Goal: Task Accomplishment & Management: Manage account settings

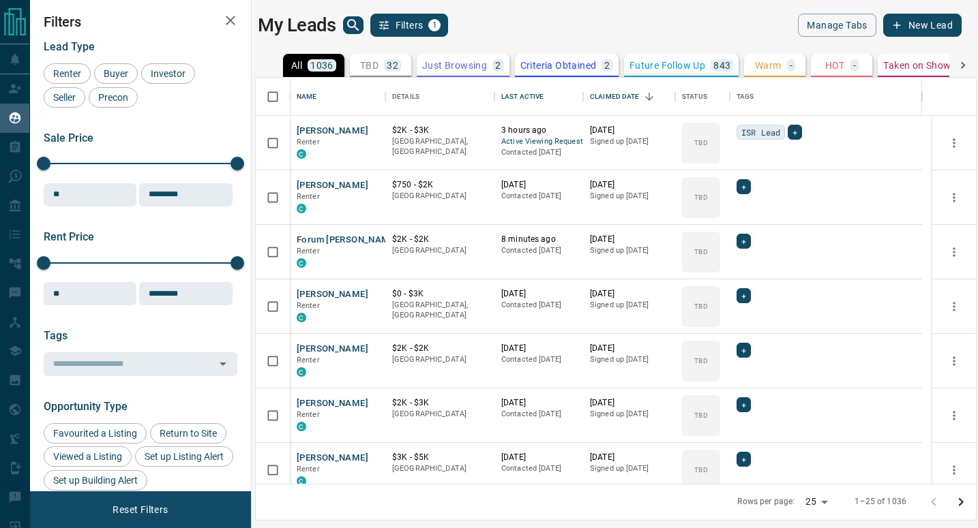
scroll to position [396, 710]
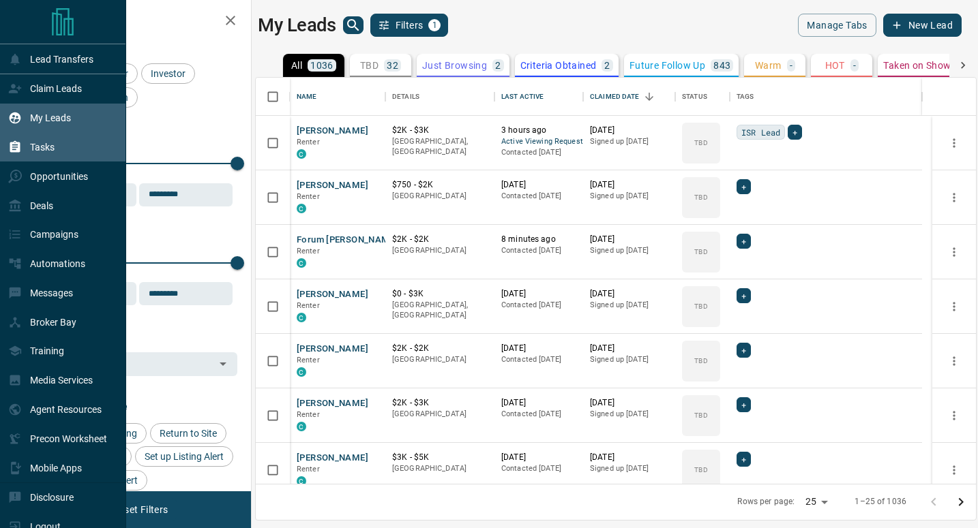
click at [42, 149] on p "Tasks" at bounding box center [42, 147] width 25 height 11
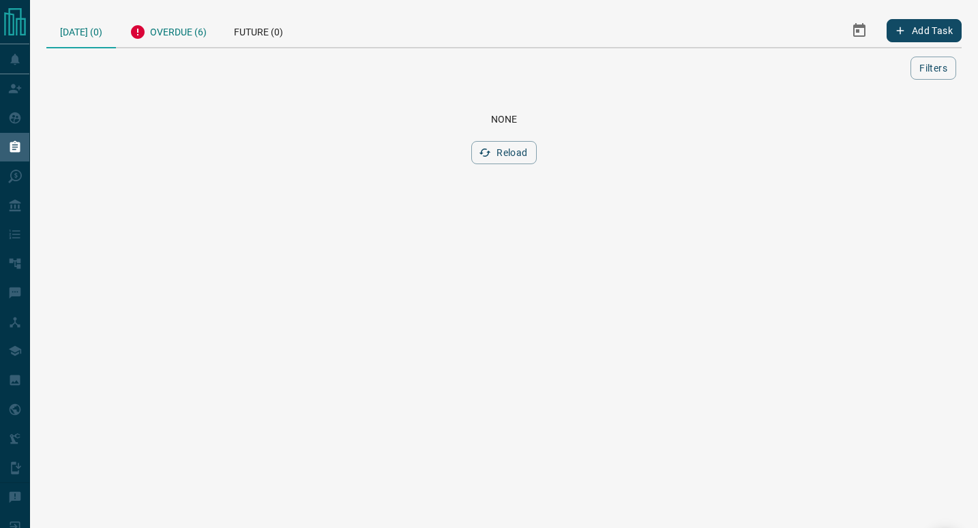
click at [190, 31] on div "Overdue (6)" at bounding box center [168, 30] width 104 height 33
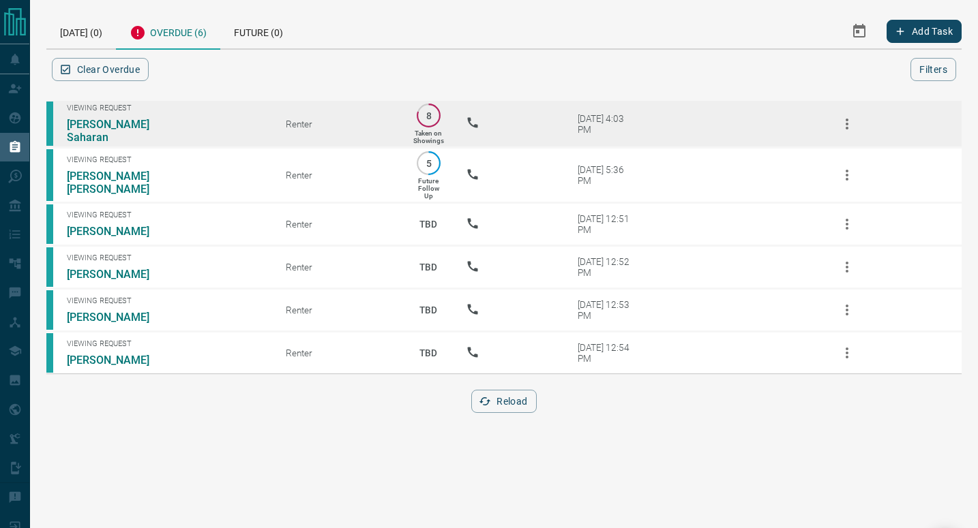
click at [104, 140] on td "Viewing Request [PERSON_NAME] Saharan" at bounding box center [155, 124] width 219 height 48
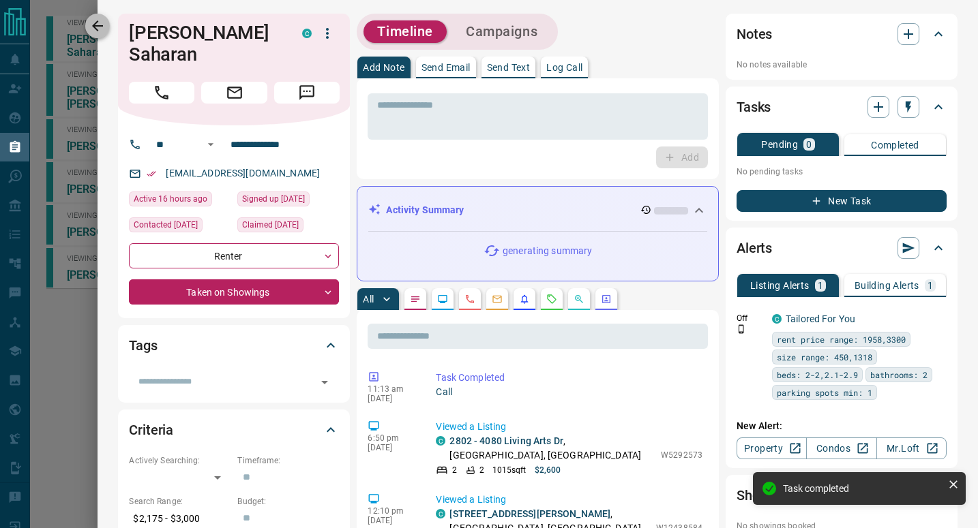
click at [102, 21] on icon "button" at bounding box center [97, 26] width 16 height 16
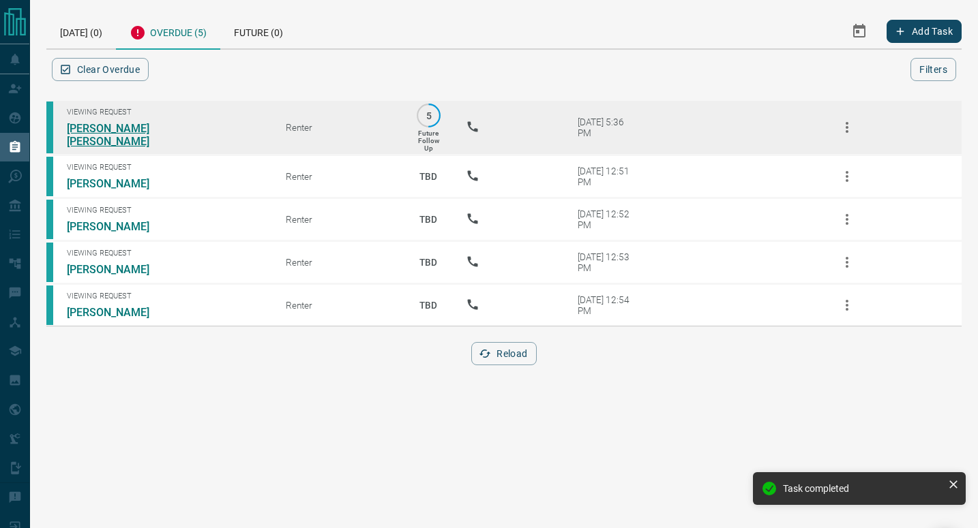
click at [104, 134] on link "[PERSON_NAME] [PERSON_NAME]" at bounding box center [118, 135] width 102 height 26
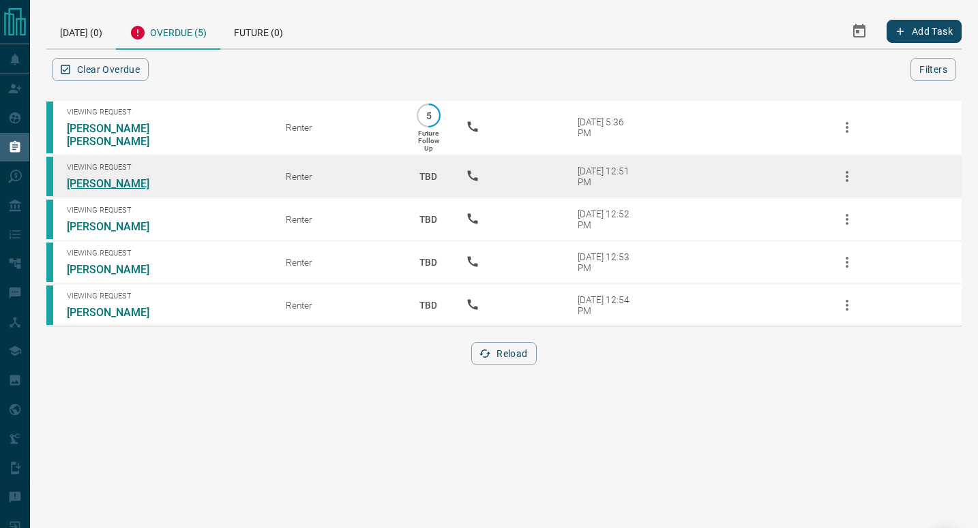
click at [110, 180] on link "[PERSON_NAME]" at bounding box center [118, 183] width 102 height 13
